Goal: Task Accomplishment & Management: Use online tool/utility

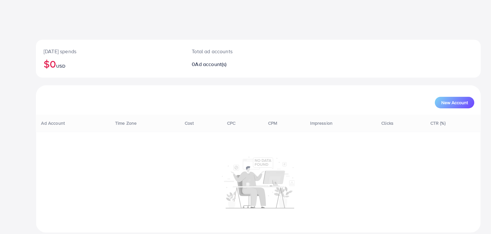
click at [276, 48] on p "Total ad accounts" at bounding box center [240, 51] width 96 height 8
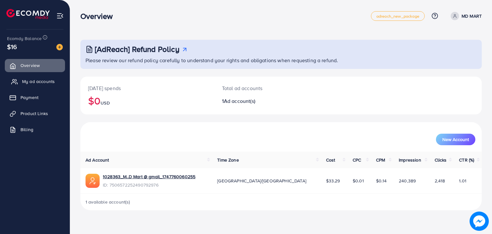
click at [38, 85] on link "My ad accounts" at bounding box center [35, 81] width 60 height 13
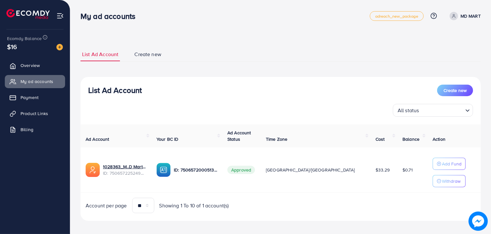
scroll to position [4, 0]
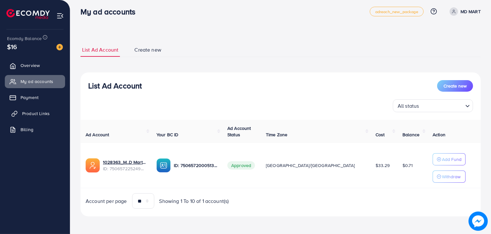
click at [45, 111] on span "Product Links" at bounding box center [36, 113] width 28 height 6
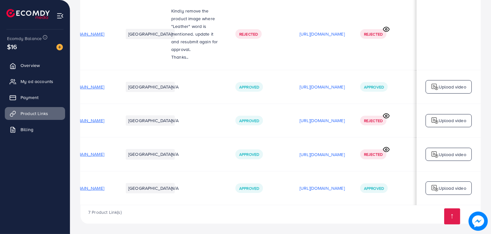
scroll to position [0, 102]
click at [342, 186] on p "https://files.ecomdy.com/videos/b406c28a-fe00-4434-99dd-30abf993f69e-1755880229…" at bounding box center [321, 188] width 45 height 8
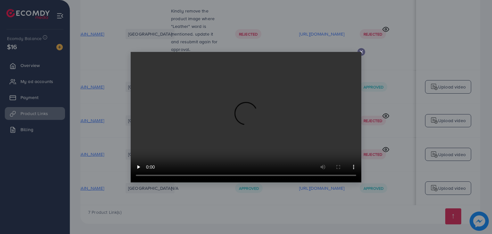
click at [361, 52] on video at bounding box center [246, 117] width 231 height 130
click at [362, 48] on div at bounding box center [362, 52] width 8 height 8
